Goal: Find specific page/section: Find specific page/section

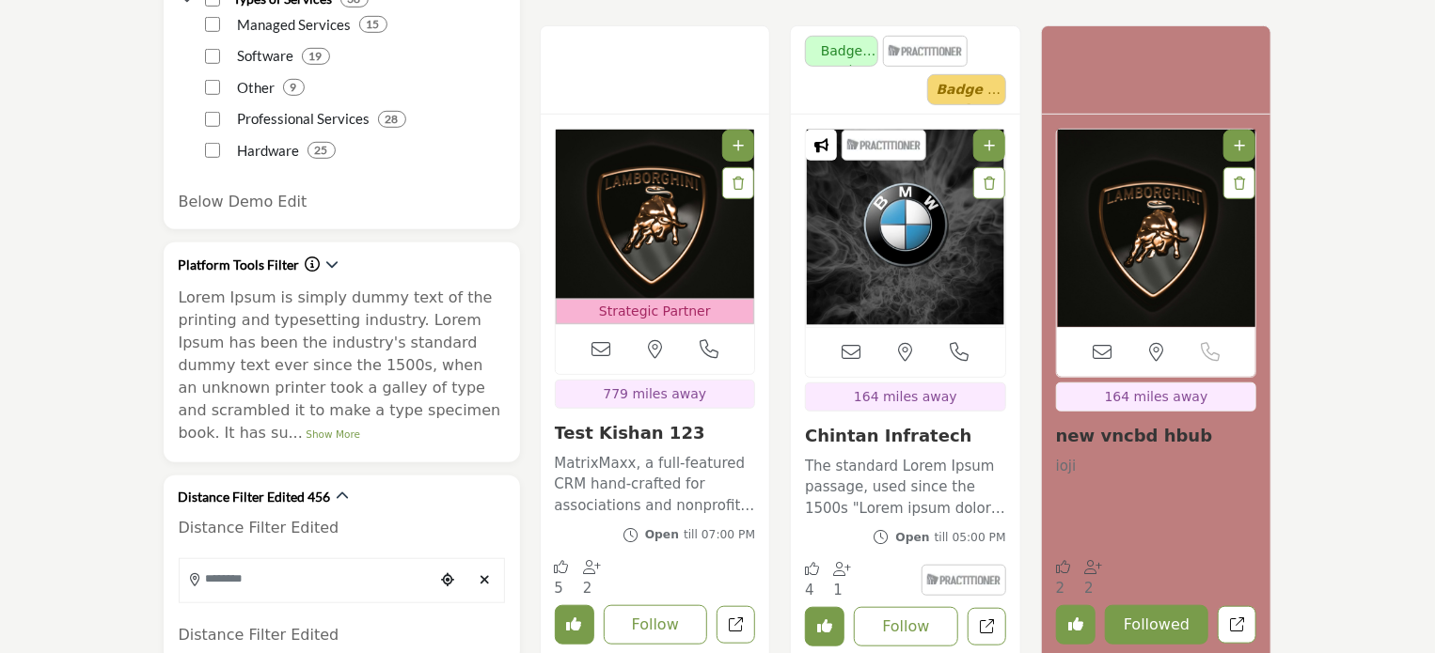
scroll to position [564, 0]
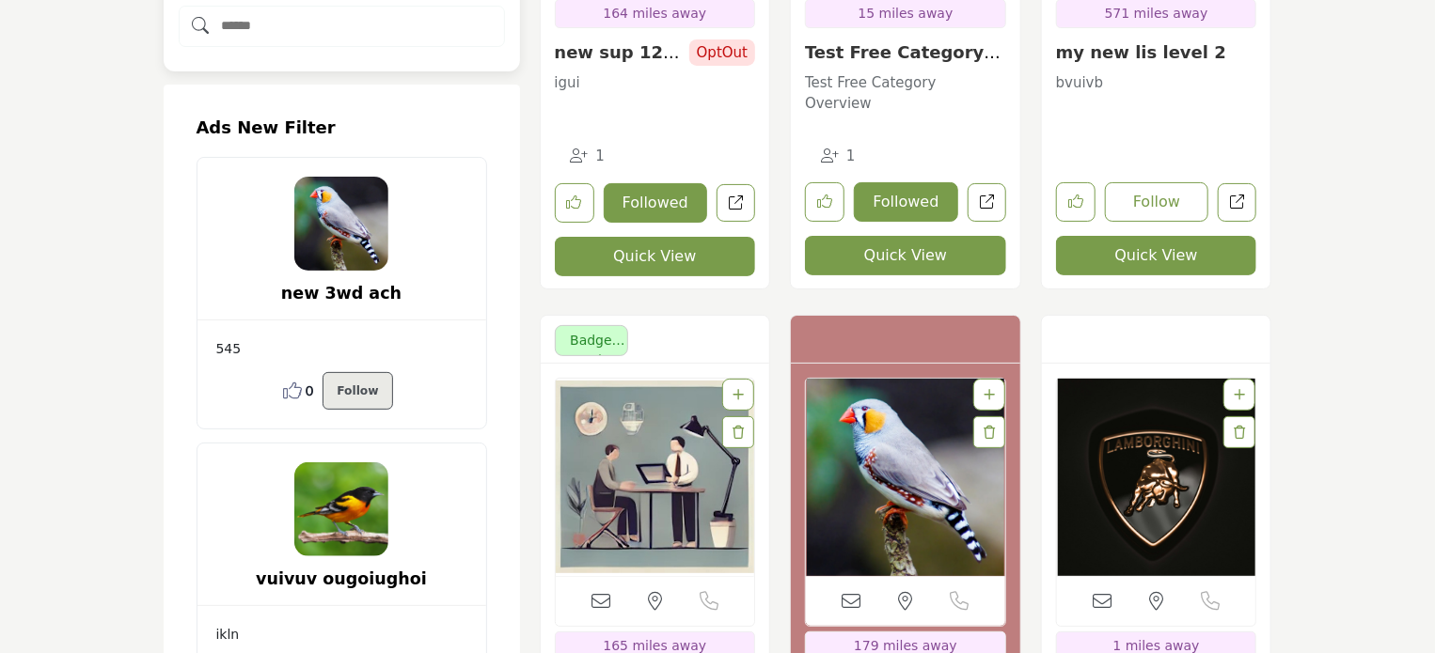
scroll to position [7138, 0]
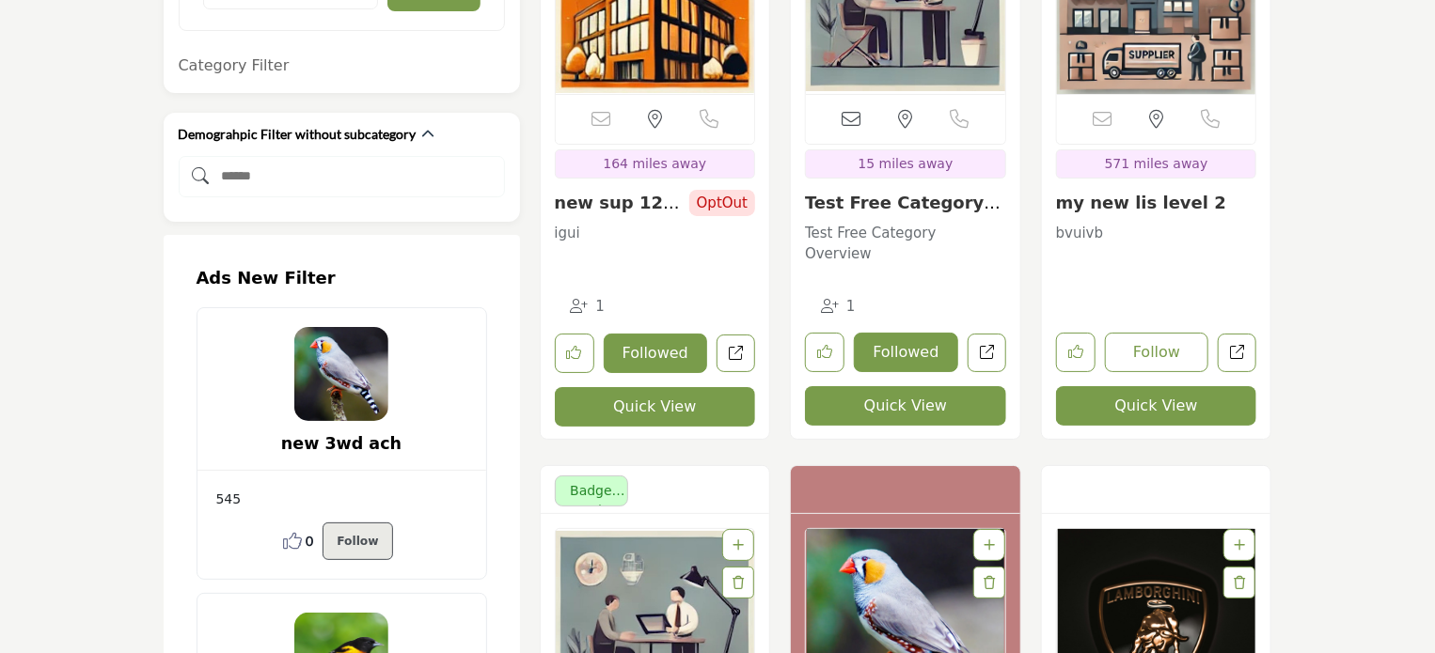
click at [211, 268] on h2 "Ads New Filter" at bounding box center [342, 278] width 291 height 21
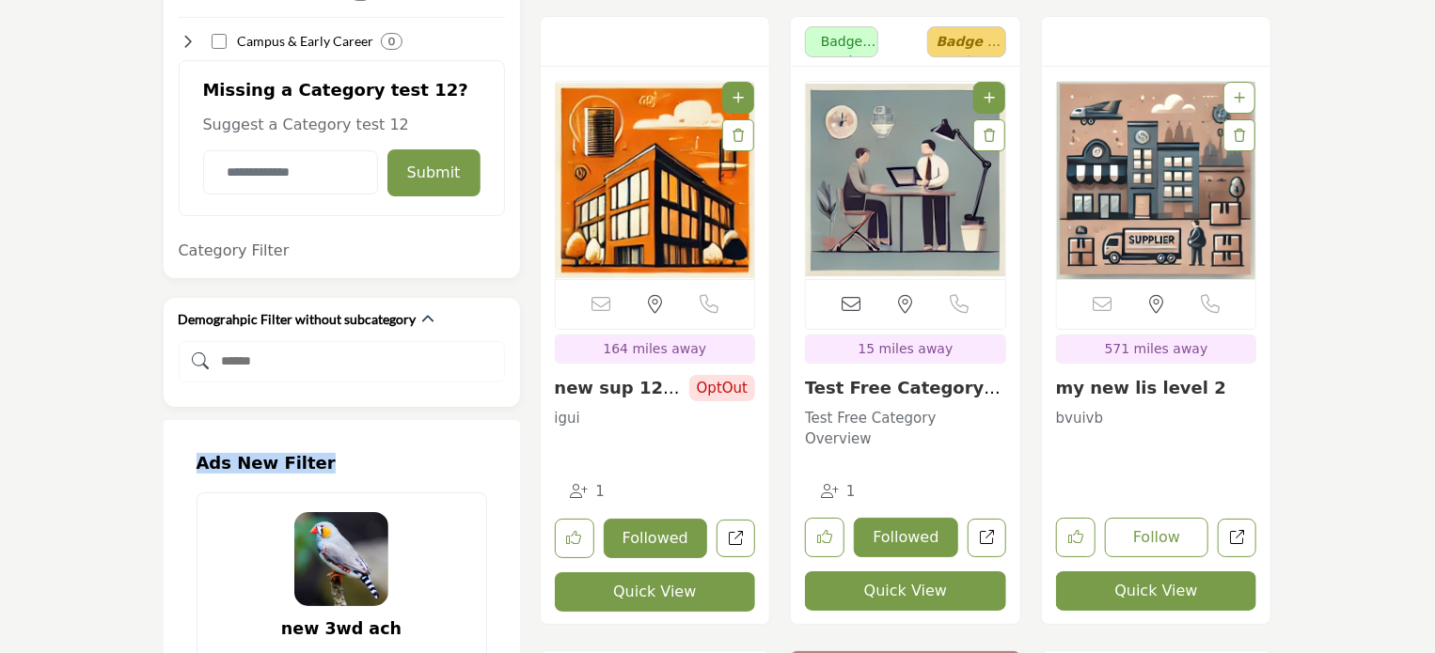
scroll to position [6950, 0]
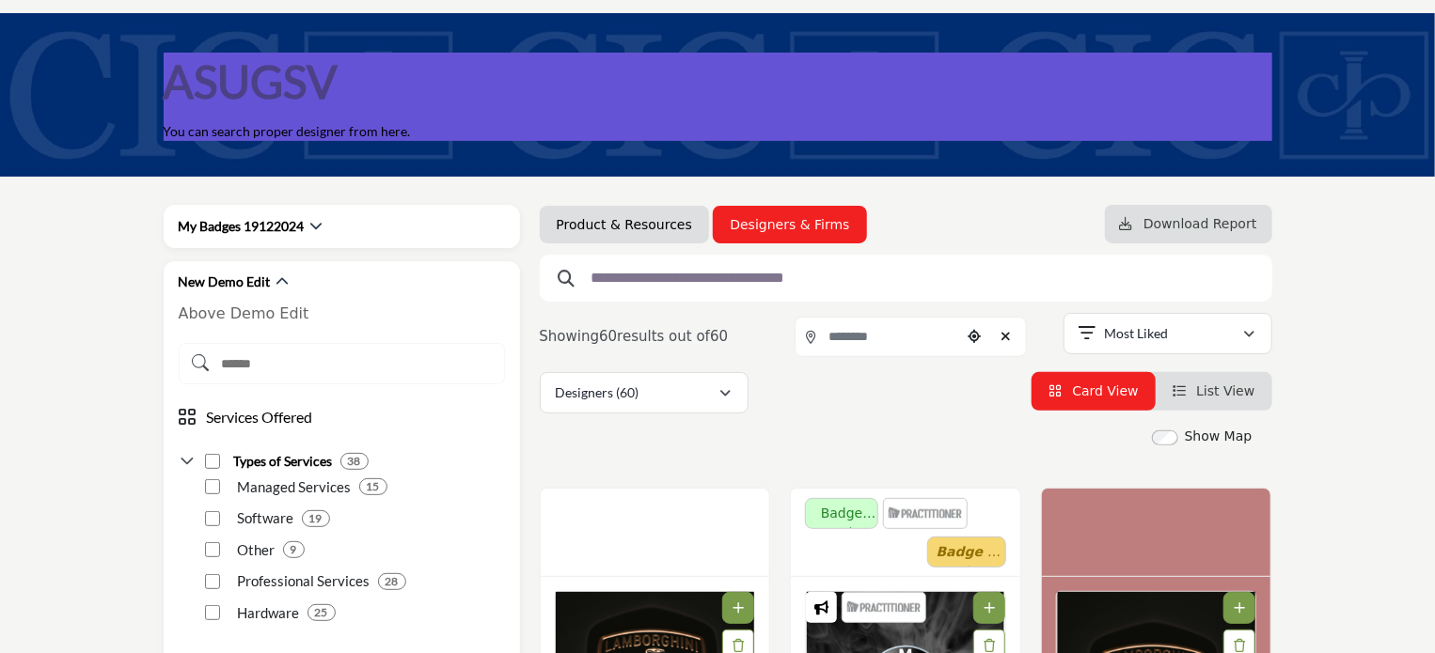
scroll to position [0, 0]
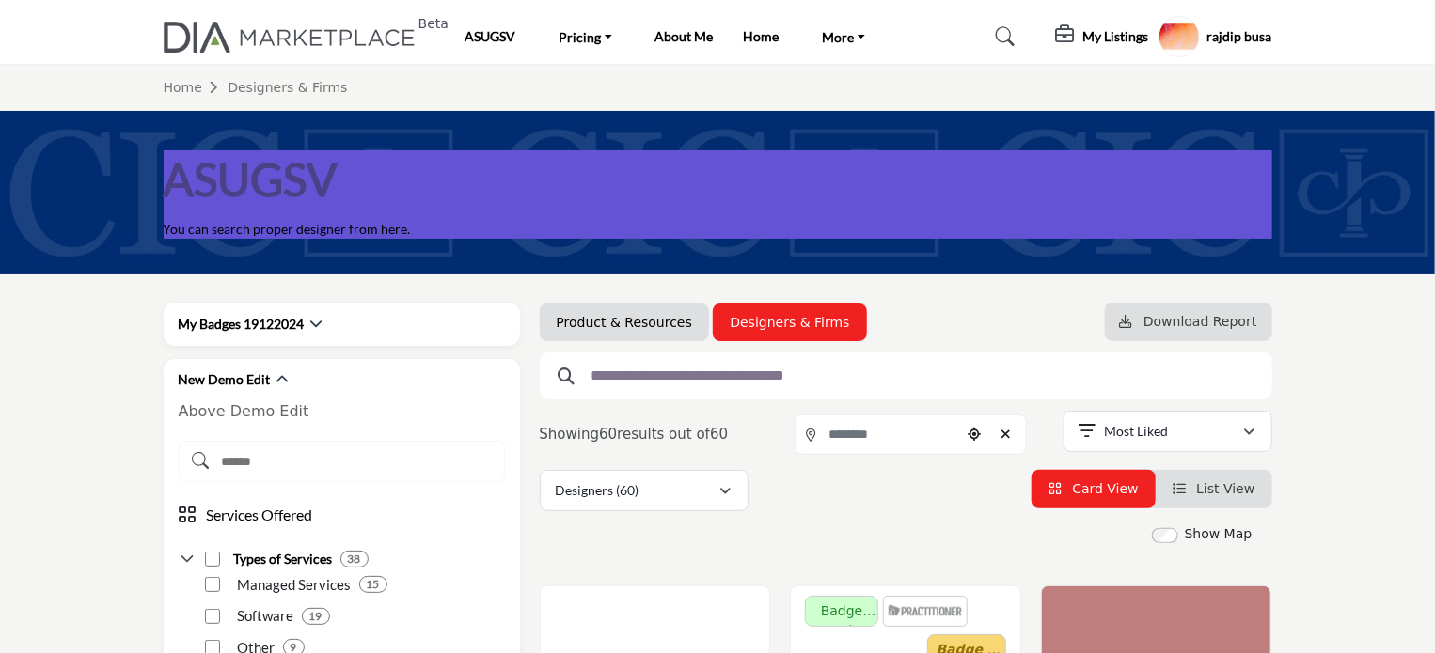
click at [1241, 29] on h5 "rajdip busa" at bounding box center [1239, 36] width 65 height 19
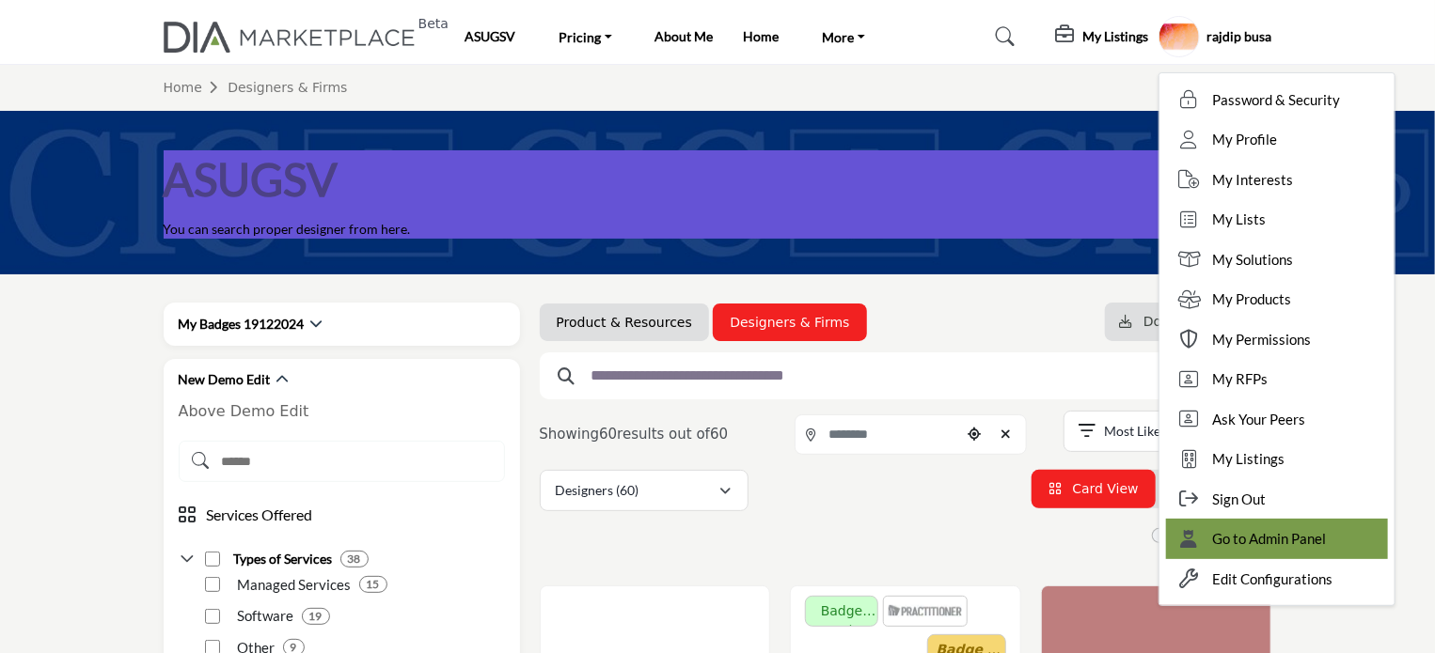
click at [1300, 534] on span "Go to Admin Panel" at bounding box center [1270, 539] width 114 height 22
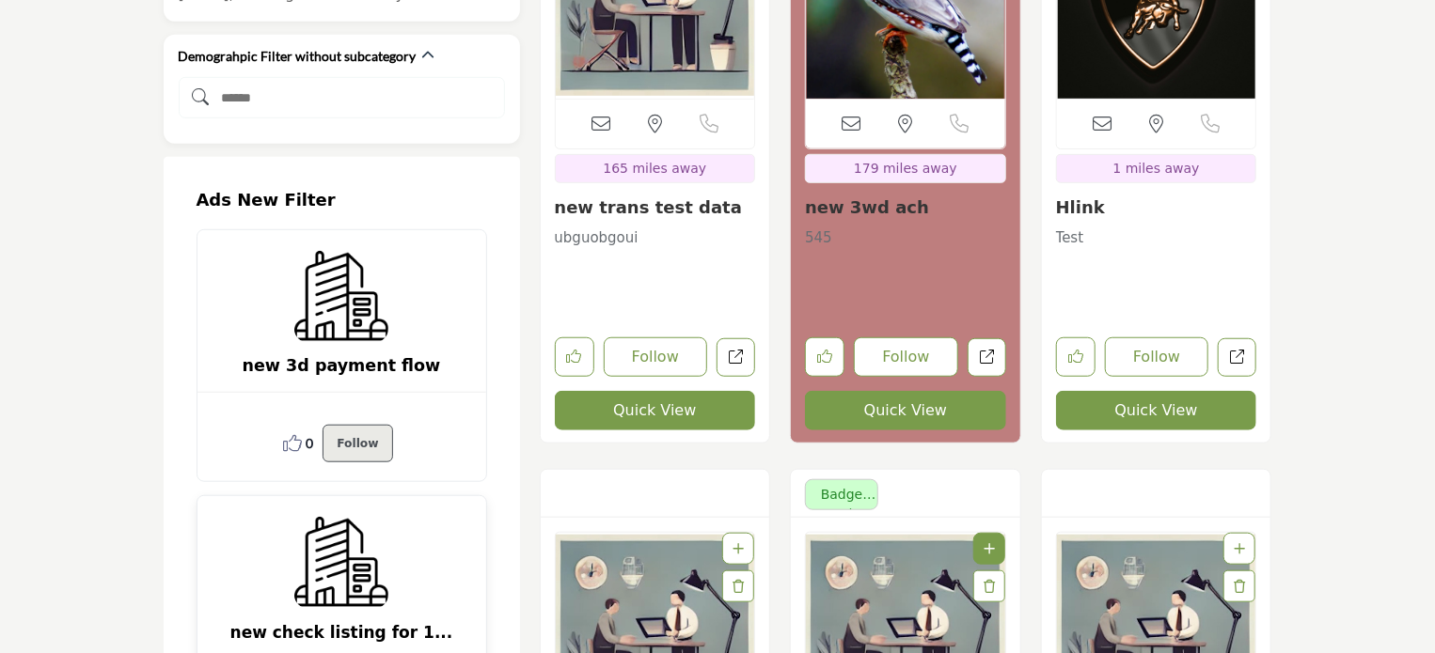
scroll to position [7710, 0]
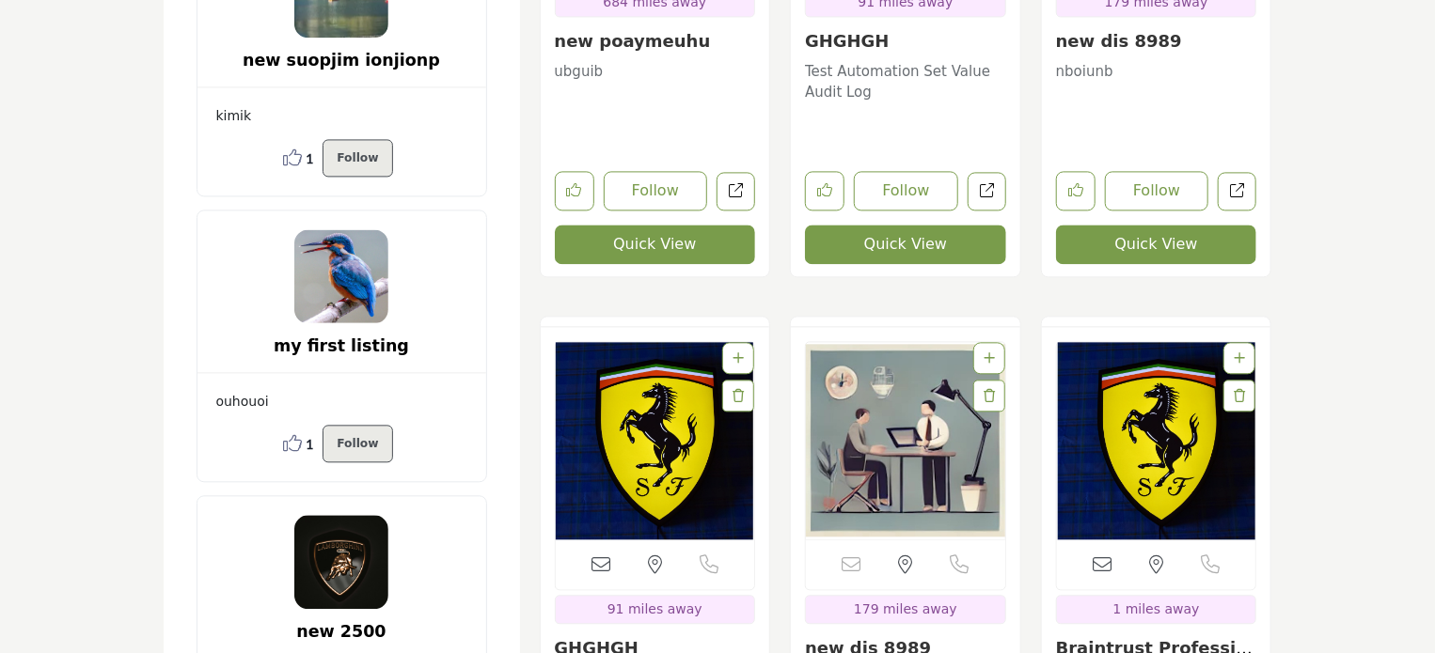
scroll to position [8977, 0]
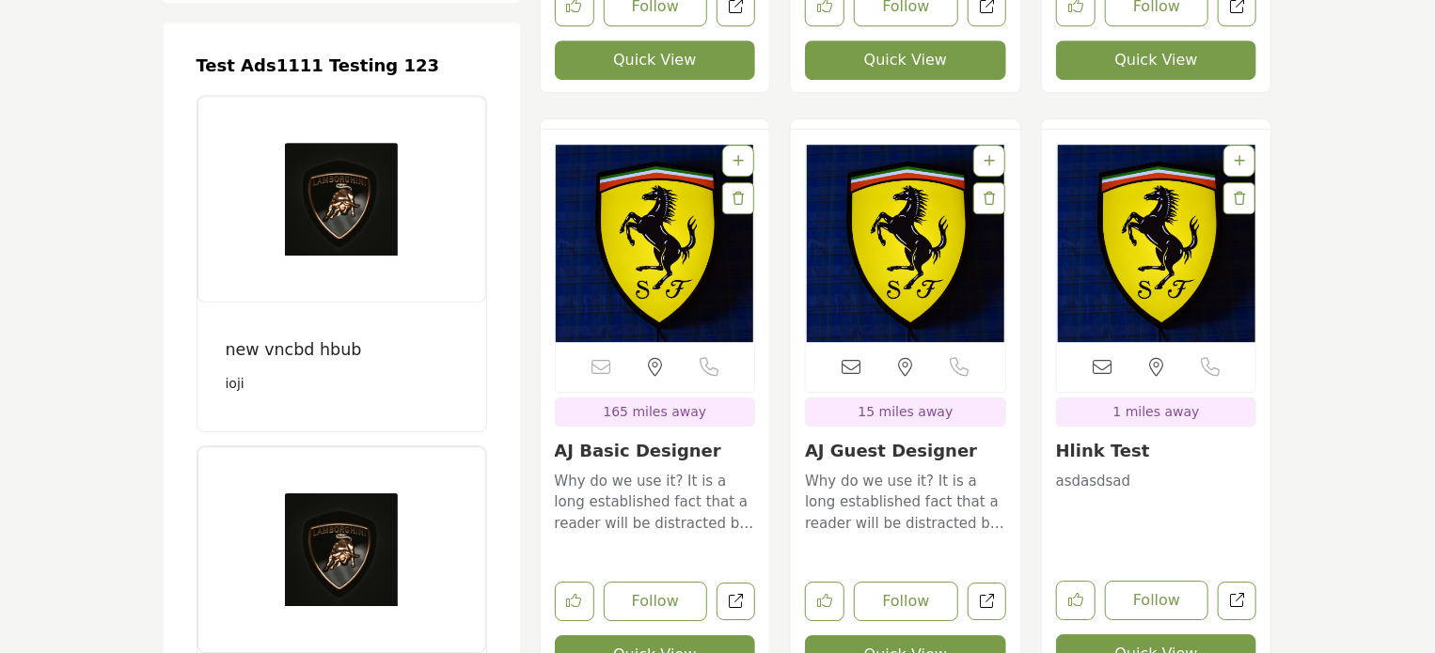
scroll to position [10044, 0]
